Goal: Task Accomplishment & Management: Use online tool/utility

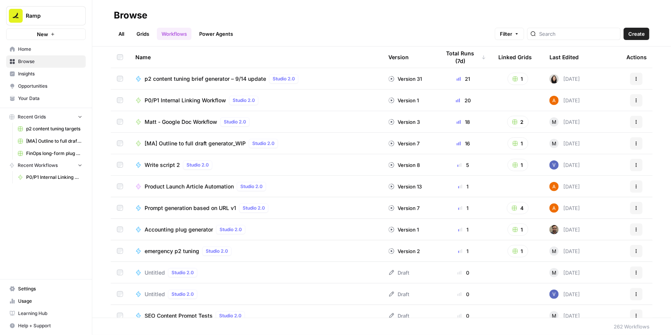
click at [193, 102] on span "P0/P1 Internal Linking Workflow" at bounding box center [186, 101] width 82 height 8
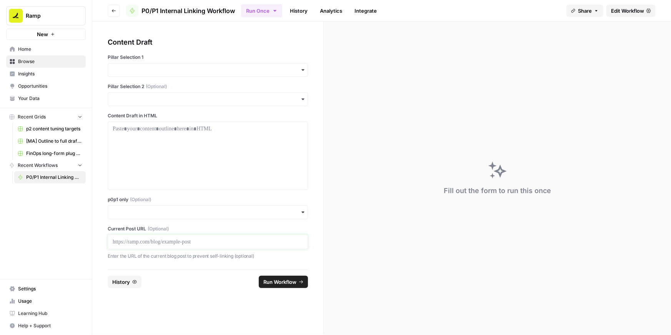
click at [140, 244] on p at bounding box center [208, 242] width 190 height 8
click at [133, 214] on input "p0p1 only (Optional)" at bounding box center [208, 212] width 190 height 8
click at [120, 232] on div "Yes" at bounding box center [208, 233] width 200 height 15
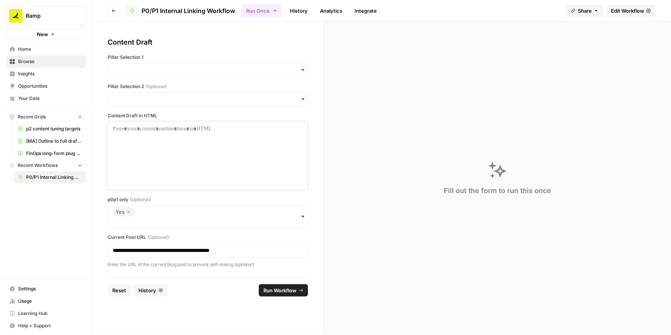
click at [163, 177] on div at bounding box center [208, 156] width 190 height 62
click at [169, 75] on div "button" at bounding box center [208, 70] width 200 height 14
click at [148, 93] on div "Accounts Payable" at bounding box center [208, 90] width 200 height 15
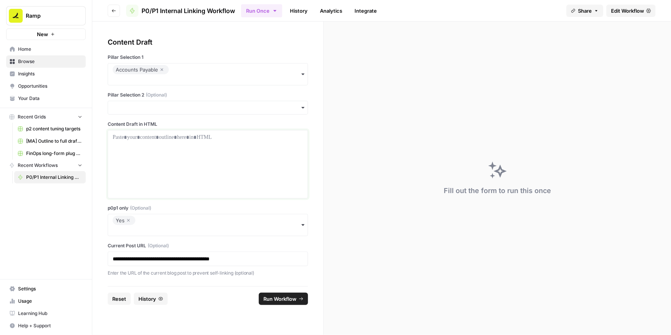
click at [127, 144] on div at bounding box center [208, 164] width 190 height 62
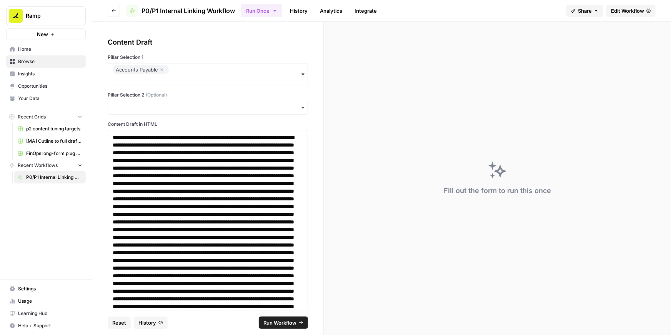
click at [281, 319] on span "Run Workflow" at bounding box center [279, 323] width 33 height 8
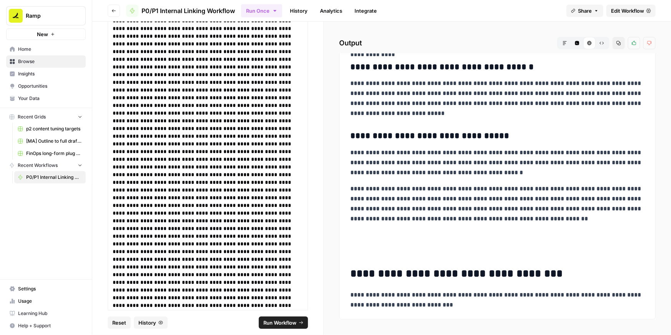
scroll to position [329, 0]
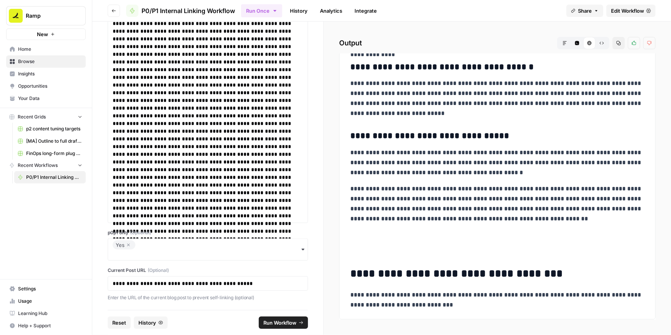
click at [128, 243] on icon "button" at bounding box center [128, 244] width 5 height 9
click at [127, 251] on input "p0p1 only (Optional)" at bounding box center [208, 254] width 190 height 8
click at [270, 323] on span "Run Workflow" at bounding box center [279, 323] width 33 height 8
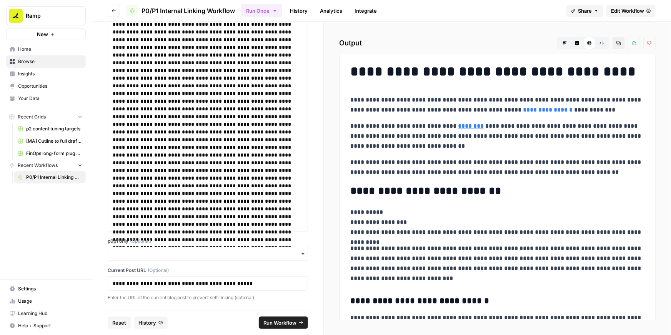
click at [619, 44] on icon "button" at bounding box center [618, 43] width 5 height 5
click at [262, 203] on p at bounding box center [208, 20] width 190 height 415
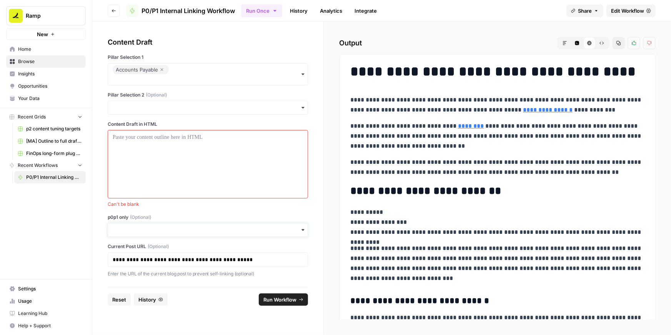
click at [188, 229] on input "p0p1 only (Optional)" at bounding box center [208, 230] width 190 height 8
click at [139, 250] on div "Yes" at bounding box center [208, 250] width 200 height 15
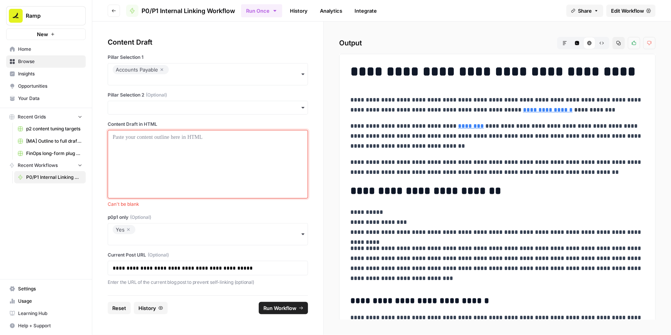
click at [154, 145] on div at bounding box center [208, 164] width 190 height 62
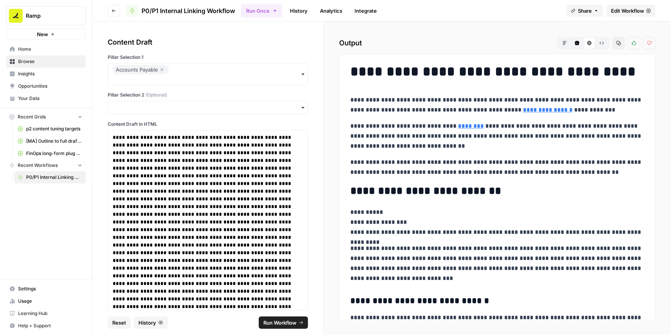
click at [292, 319] on span "Run Workflow" at bounding box center [279, 323] width 33 height 8
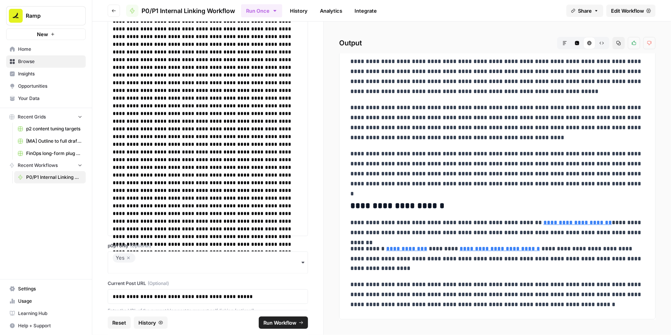
scroll to position [537, 0]
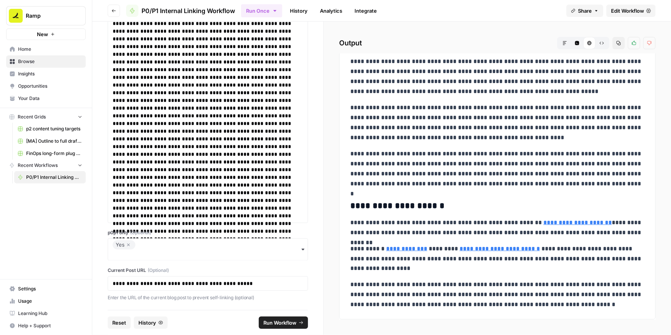
click at [620, 42] on icon "button" at bounding box center [618, 43] width 5 height 5
click at [128, 247] on icon "button" at bounding box center [128, 244] width 5 height 9
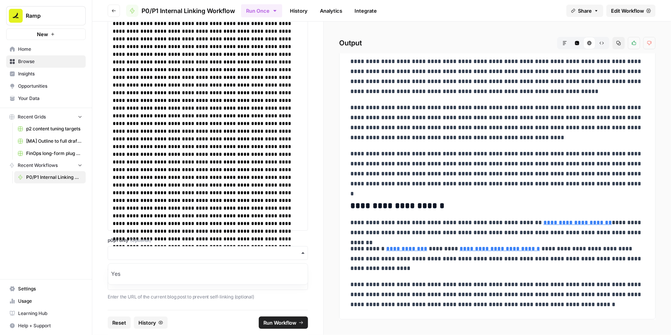
scroll to position [528, 0]
click at [128, 254] on input "p0p1 only (Optional)" at bounding box center [208, 254] width 190 height 8
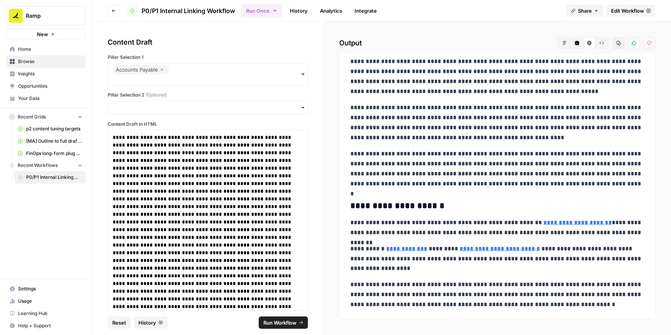
click at [279, 321] on span "Run Workflow" at bounding box center [279, 323] width 33 height 8
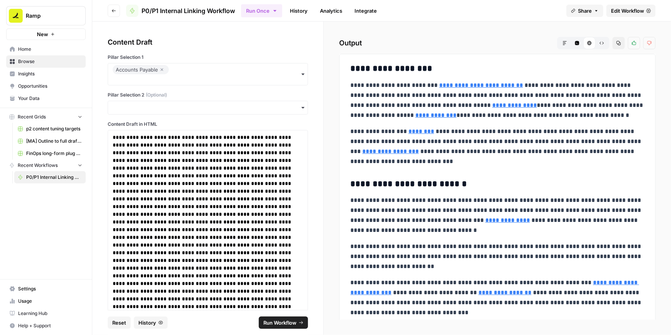
click at [619, 47] on button "Copy" at bounding box center [619, 43] width 12 height 12
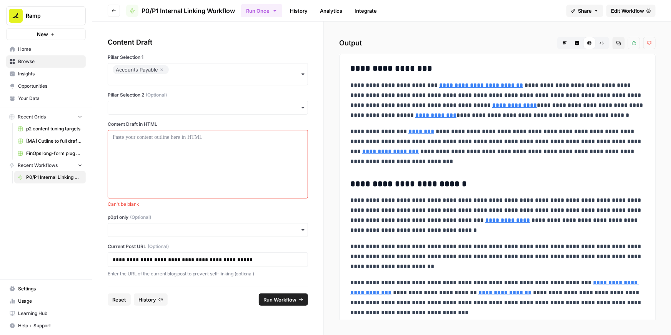
click at [130, 225] on div "button" at bounding box center [208, 230] width 200 height 14
click at [118, 245] on div "Yes" at bounding box center [208, 250] width 200 height 15
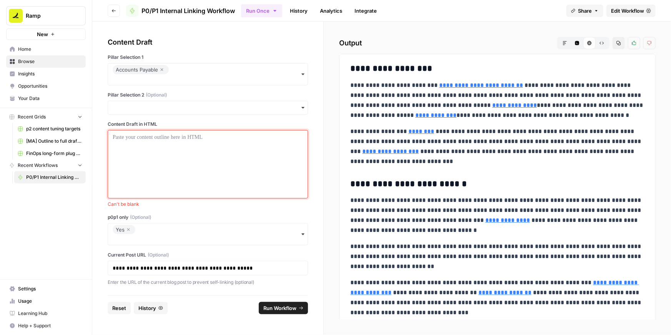
click at [137, 167] on div at bounding box center [208, 164] width 190 height 62
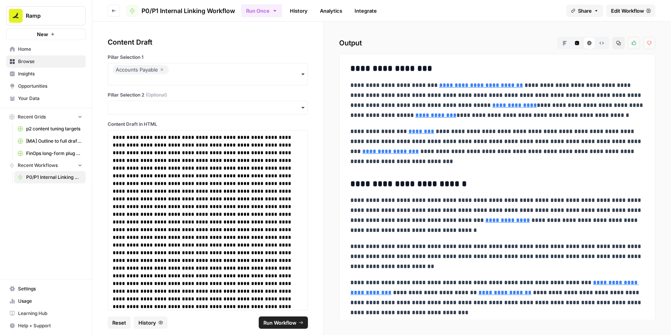
click at [282, 320] on span "Run Workflow" at bounding box center [279, 323] width 33 height 8
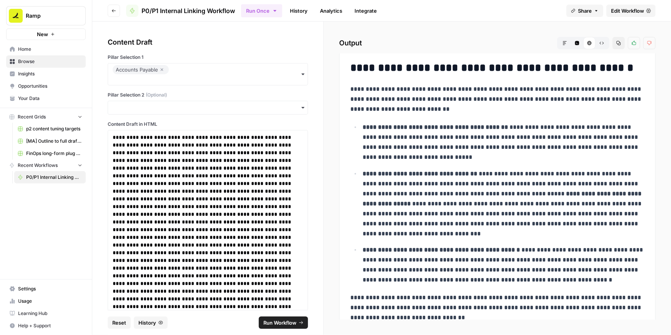
scroll to position [1838, 0]
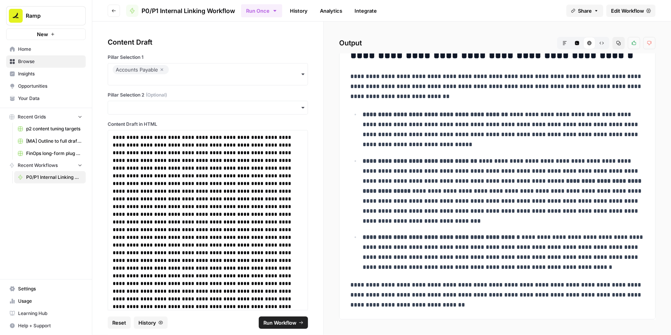
click at [619, 44] on icon "button" at bounding box center [619, 43] width 4 height 4
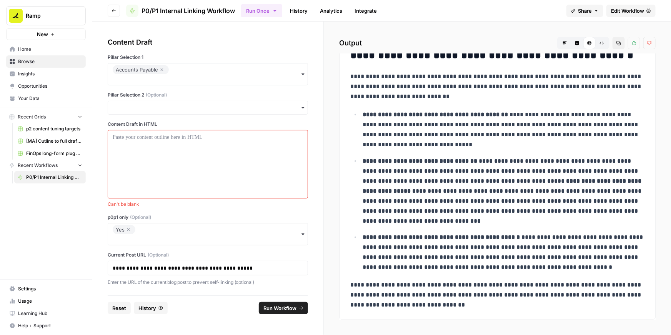
click at [128, 230] on icon "button" at bounding box center [128, 229] width 5 height 9
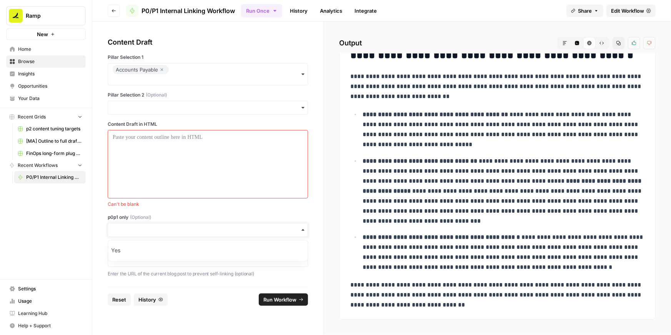
click at [131, 229] on input "p0p1 only (Optional)" at bounding box center [208, 230] width 190 height 8
click at [146, 160] on div at bounding box center [208, 164] width 190 height 62
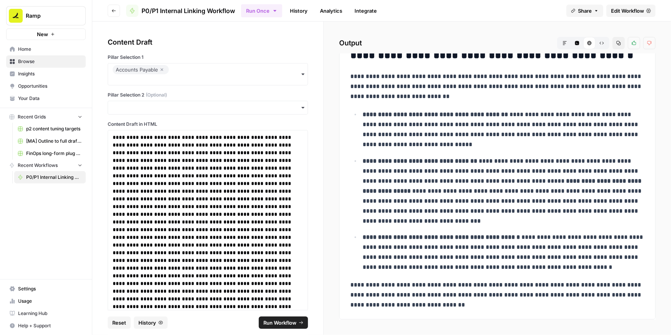
click at [286, 324] on span "Run Workflow" at bounding box center [279, 323] width 33 height 8
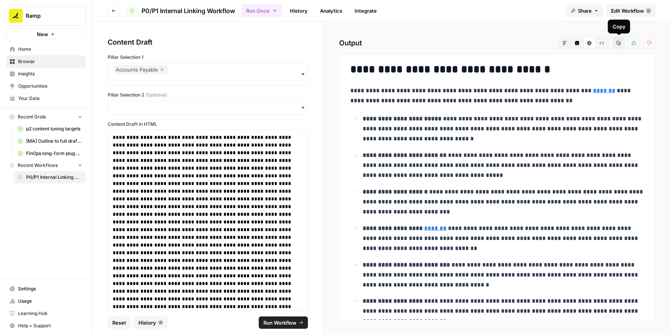
click at [620, 43] on icon "button" at bounding box center [619, 43] width 4 height 4
